Goal: Task Accomplishment & Management: Manage account settings

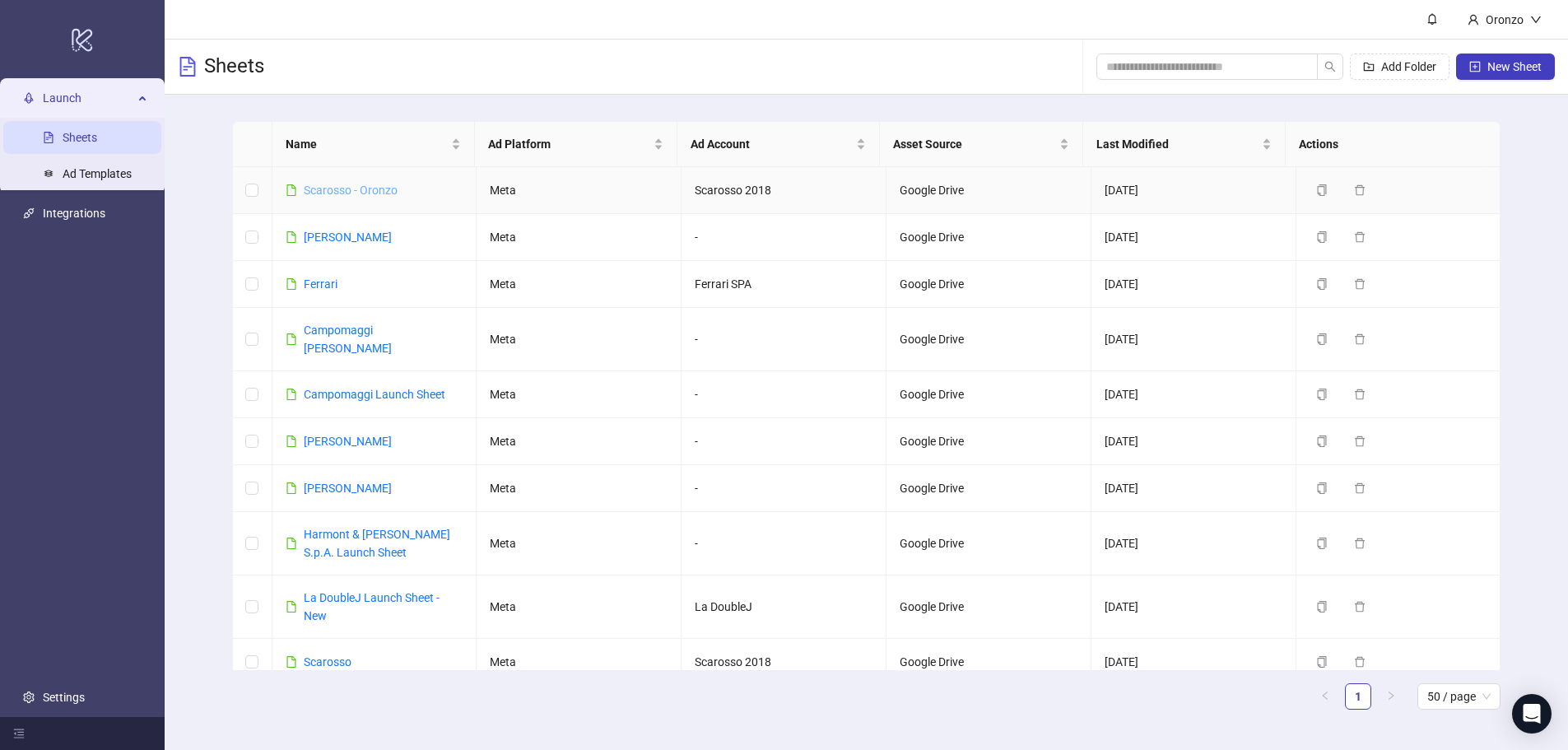
click at [362, 189] on link "Scarosso - Oronzo" at bounding box center [350, 190] width 94 height 13
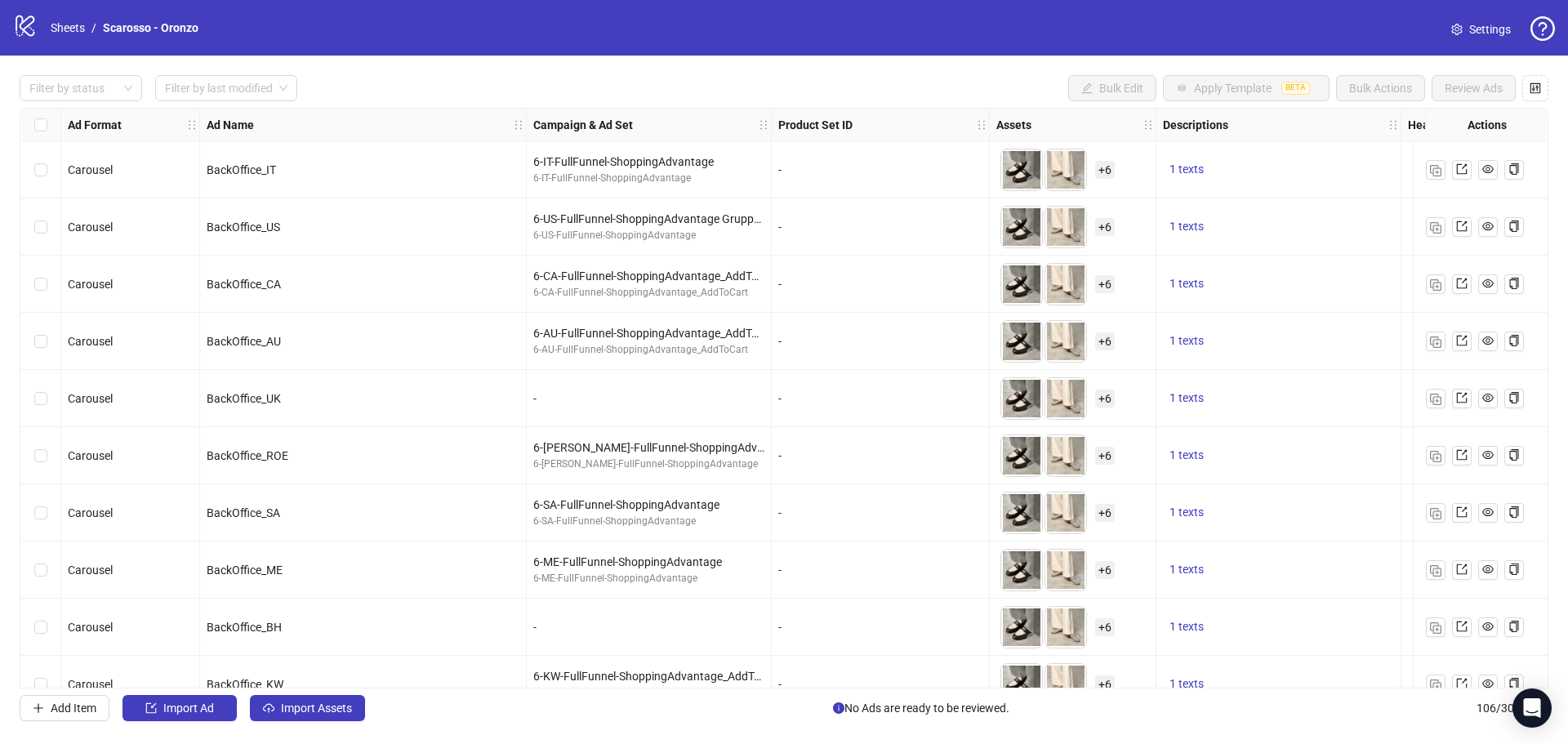
click at [1475, 27] on span "Settings" at bounding box center [1490, 29] width 42 height 18
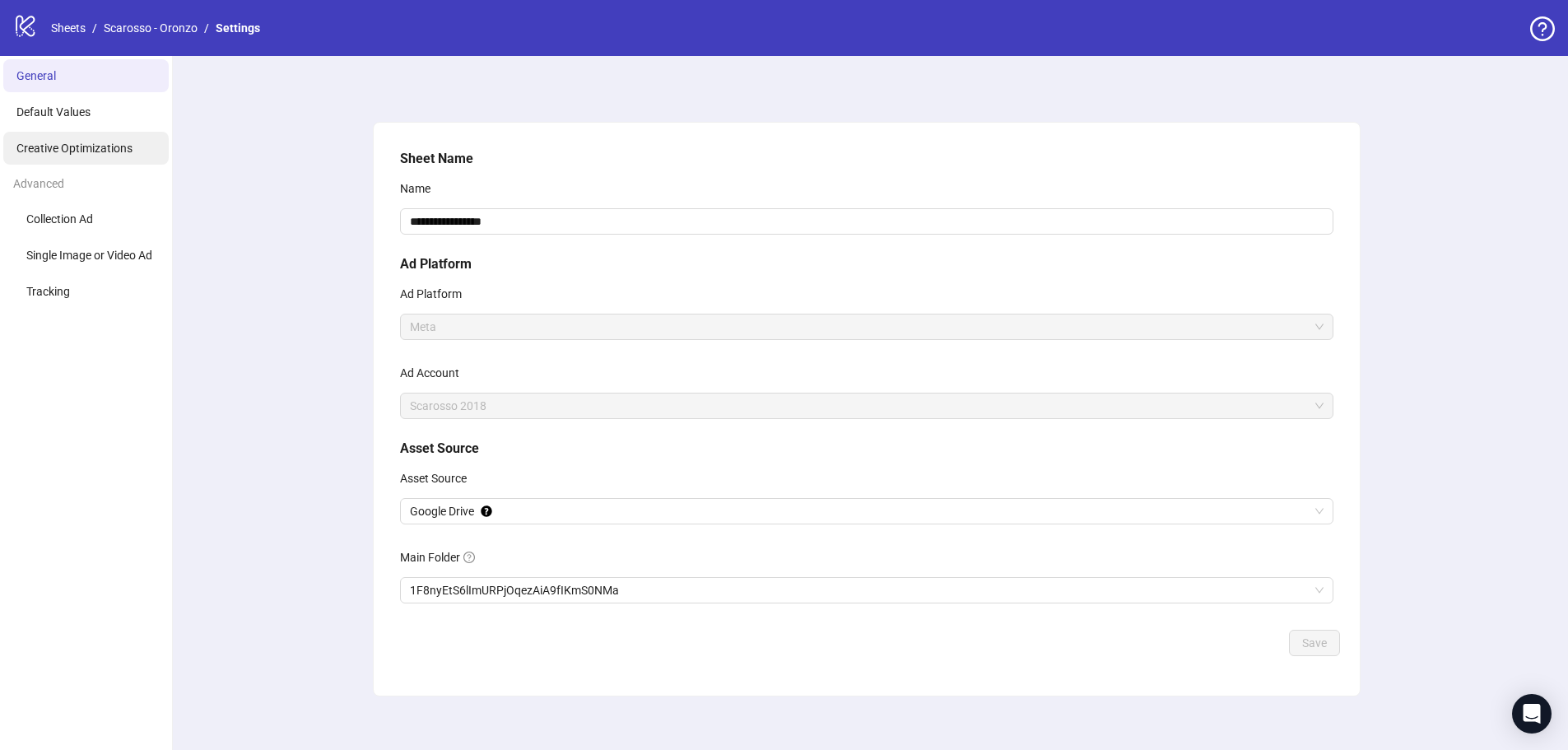
click at [113, 146] on span "Creative Optimizations" at bounding box center [74, 148] width 116 height 13
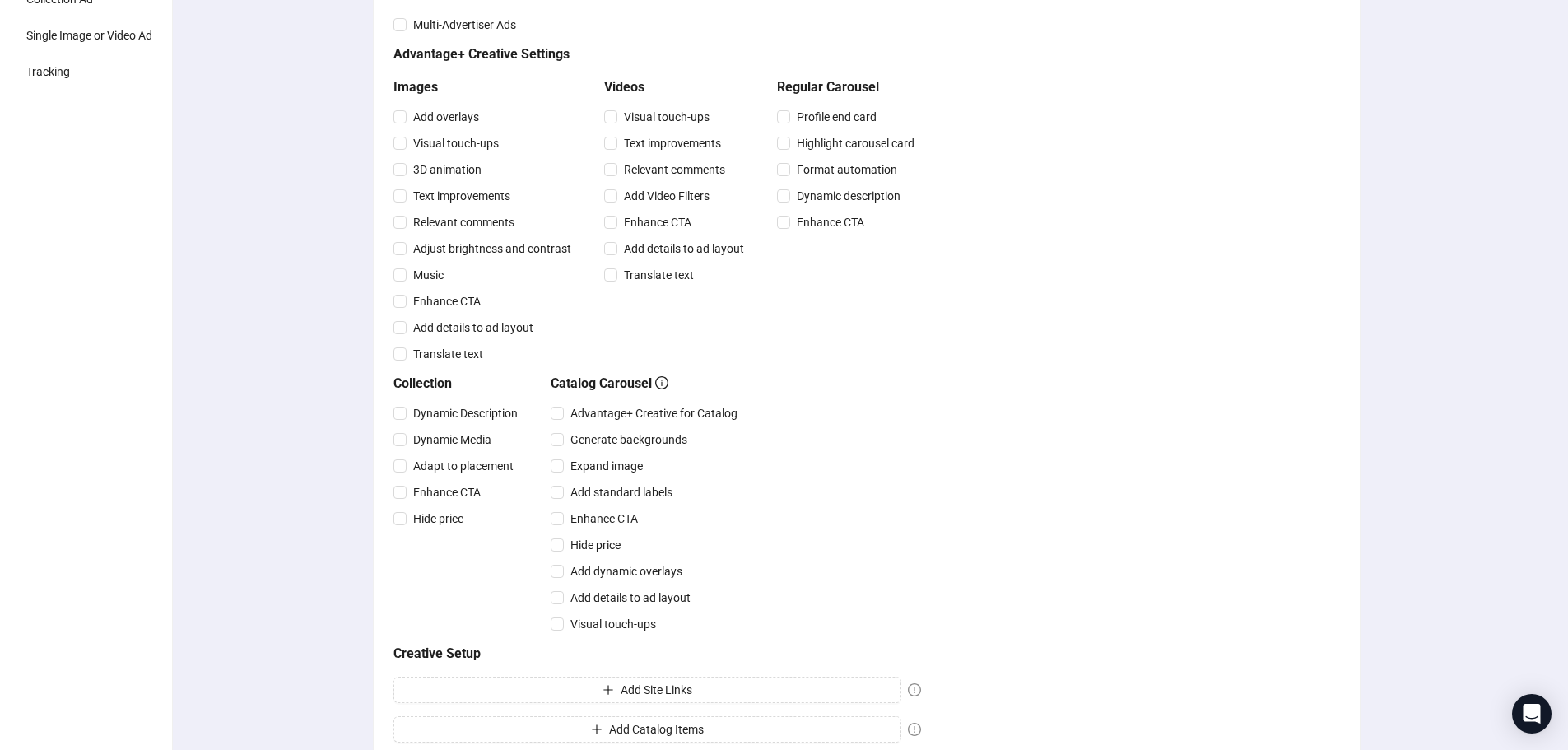
scroll to position [82, 0]
